Goal: Book appointment/travel/reservation

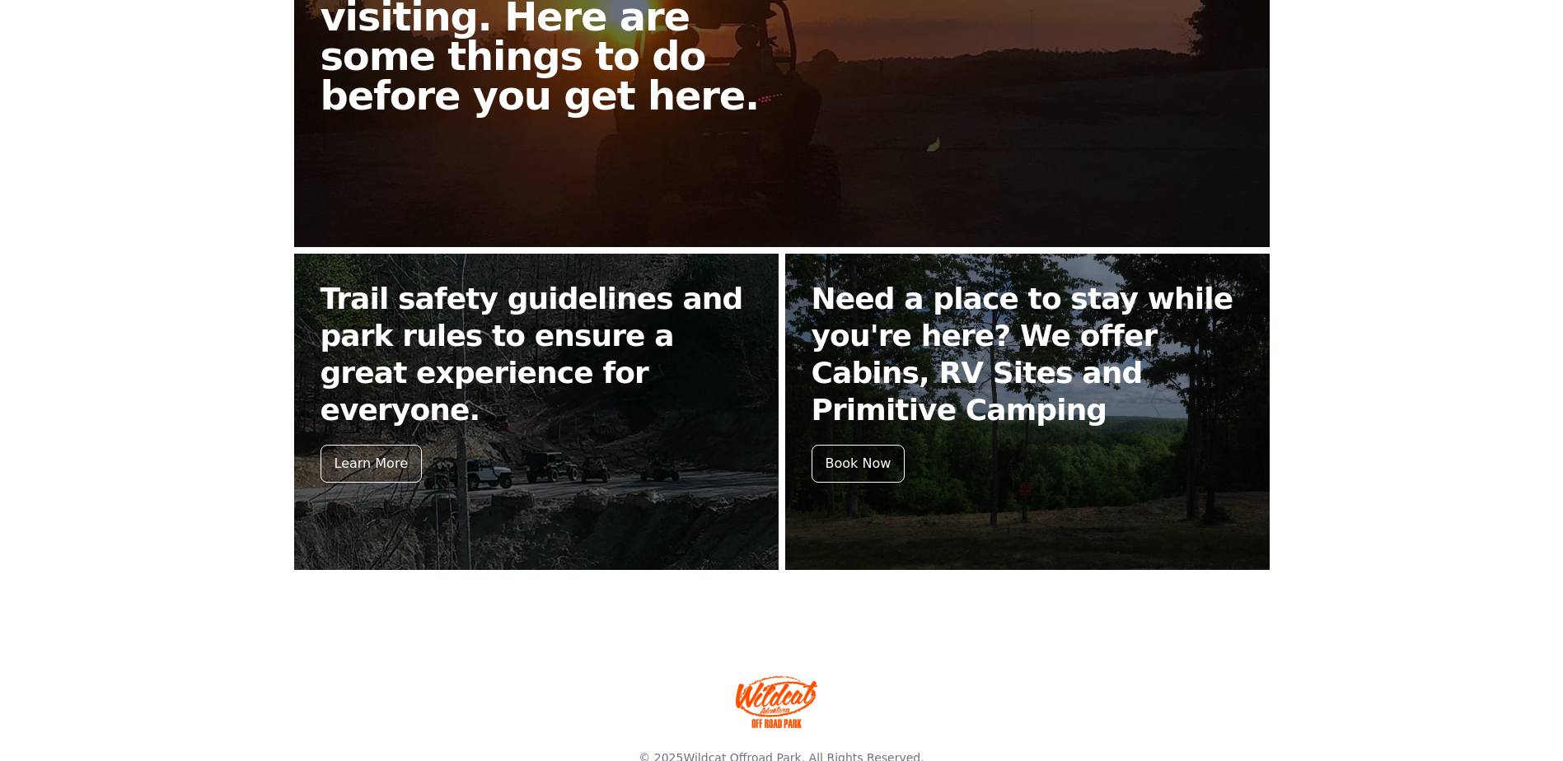
scroll to position [574, 0]
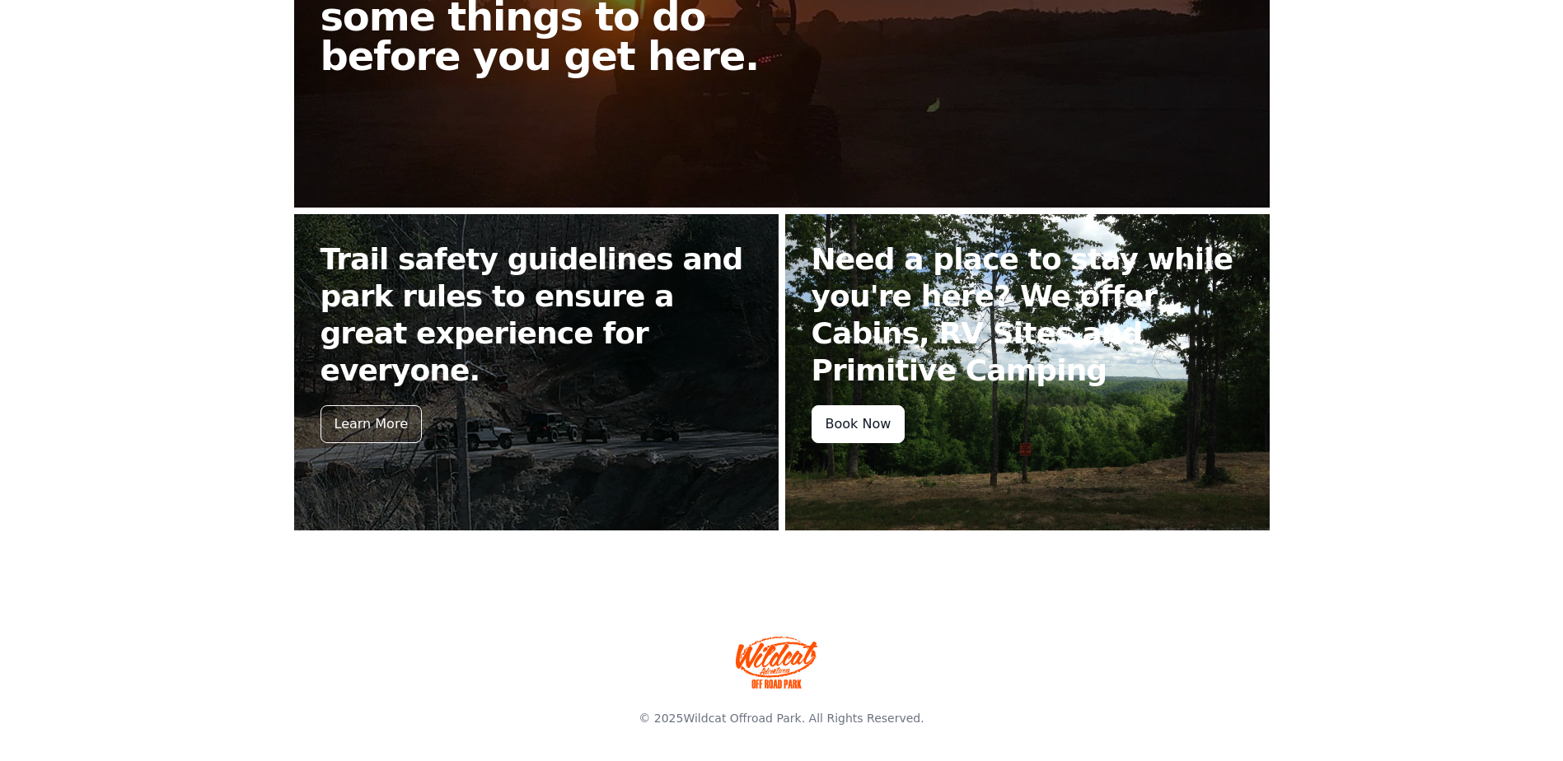
click at [853, 414] on div "Book Now" at bounding box center [858, 424] width 94 height 38
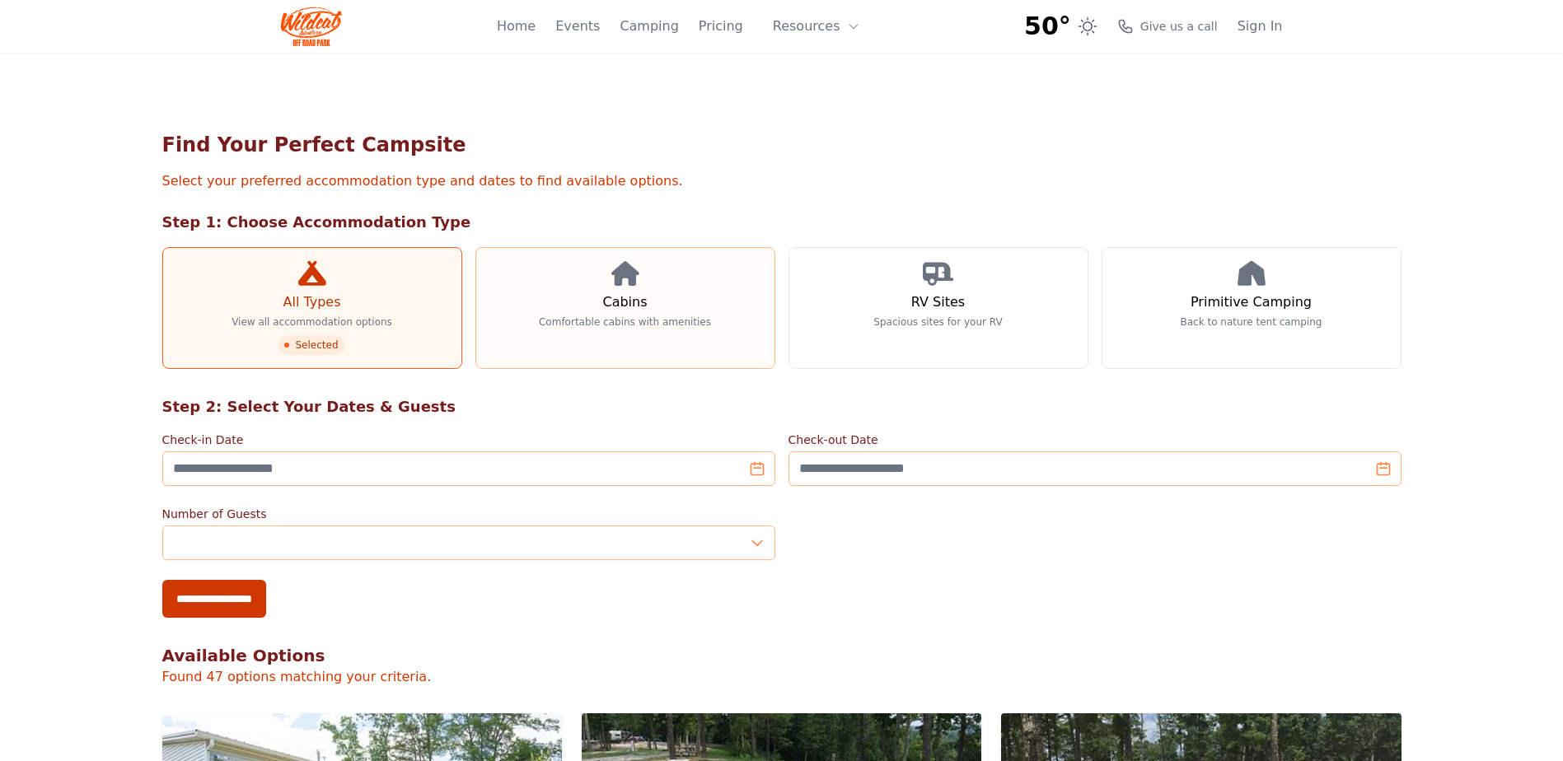
click at [616, 295] on h3 "Cabins" at bounding box center [624, 302] width 44 height 20
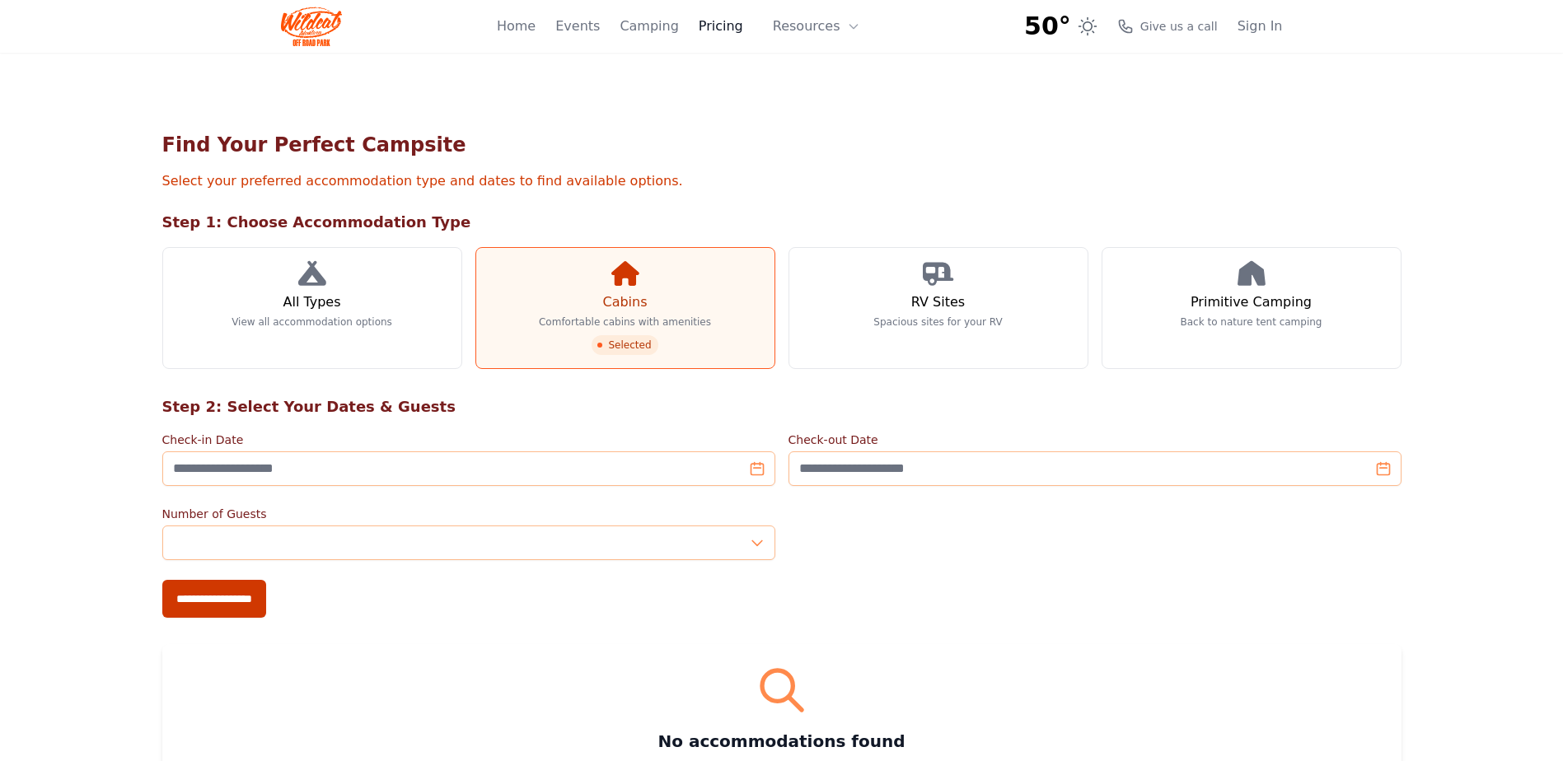
click at [723, 25] on link "Pricing" at bounding box center [721, 26] width 44 height 20
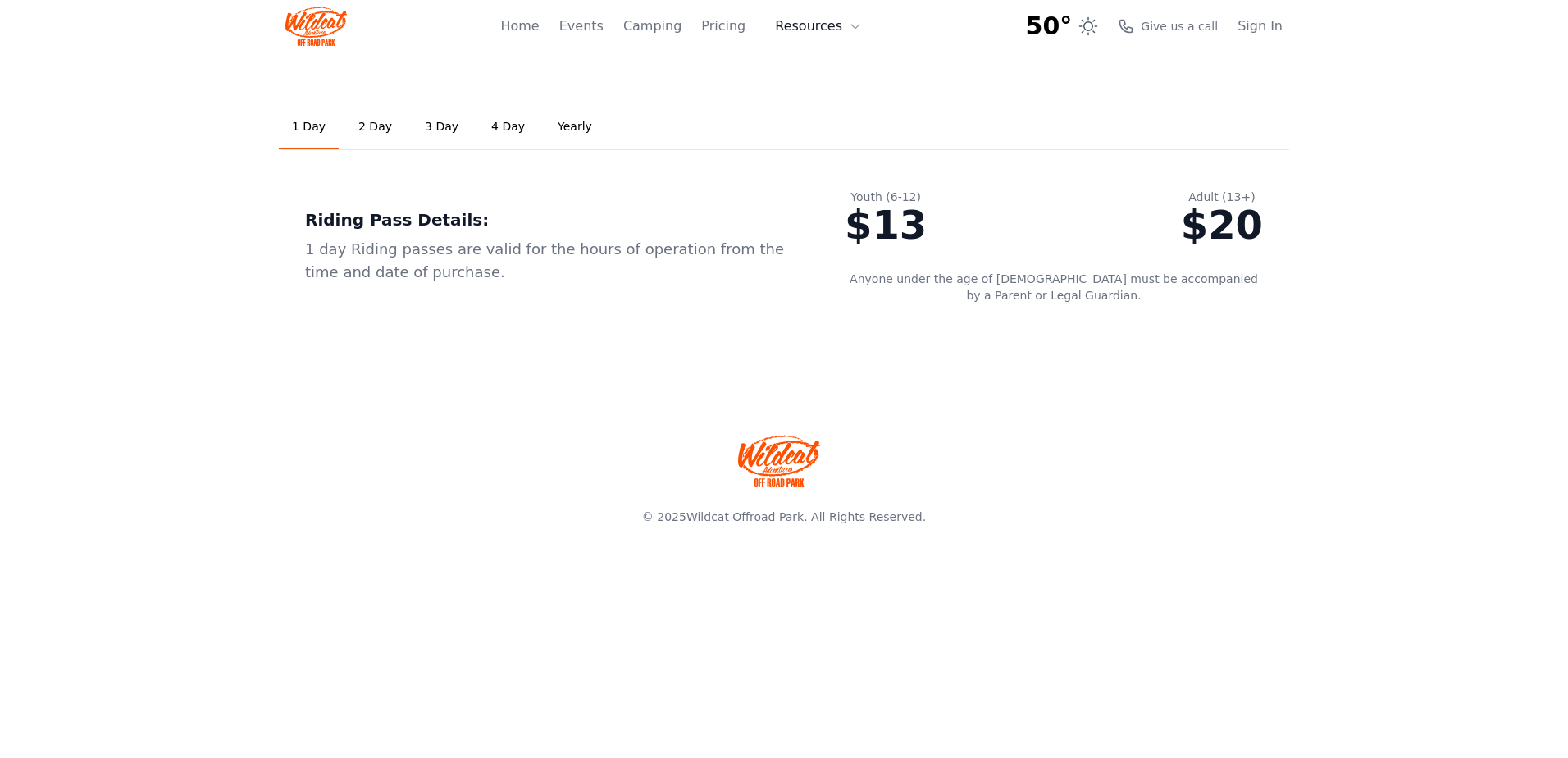
click at [808, 25] on button "Resources" at bounding box center [818, 26] width 107 height 33
click at [555, 128] on link "Yearly" at bounding box center [574, 126] width 61 height 44
click at [539, 24] on link "Home" at bounding box center [520, 26] width 39 height 20
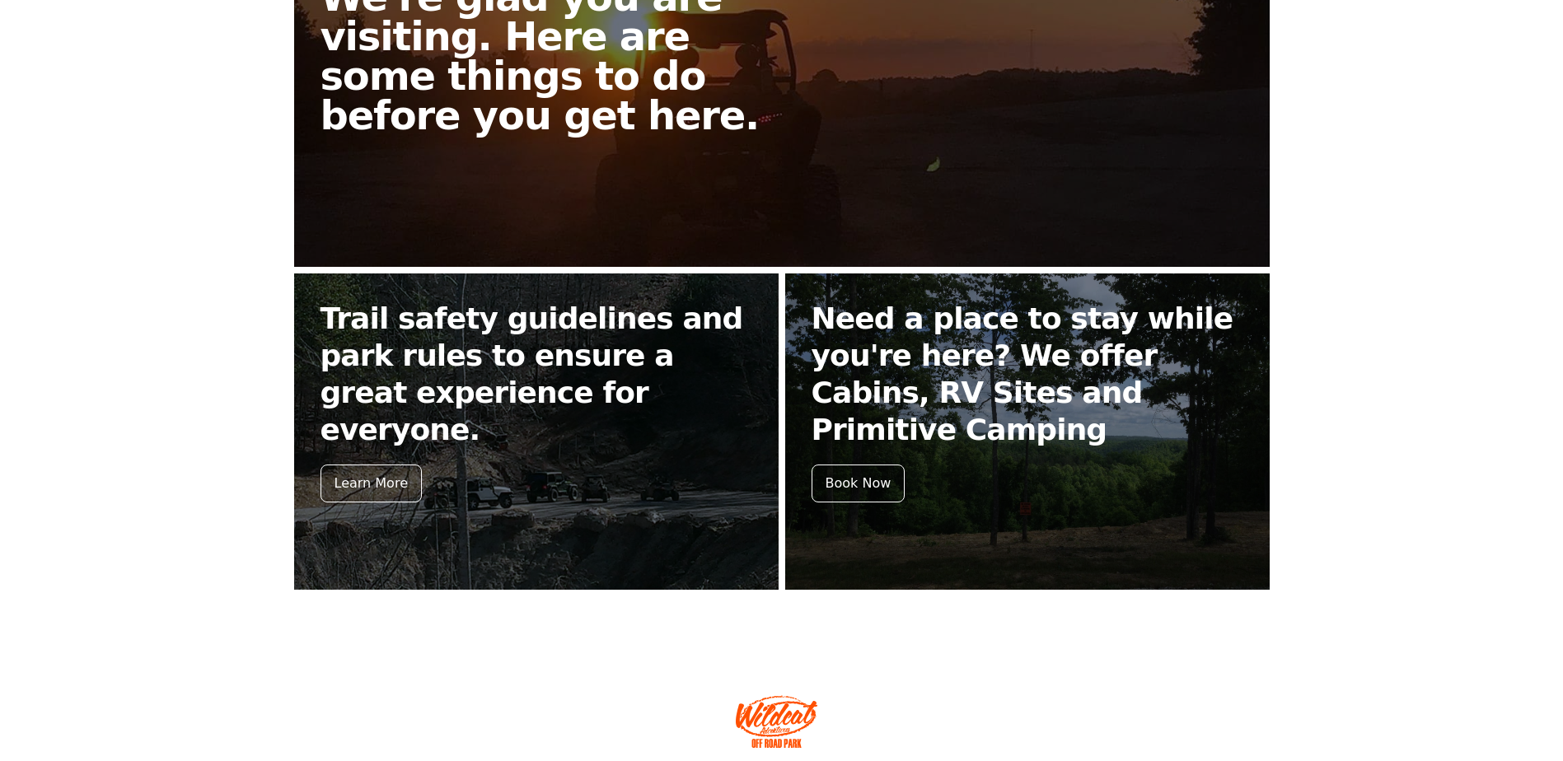
scroll to position [574, 0]
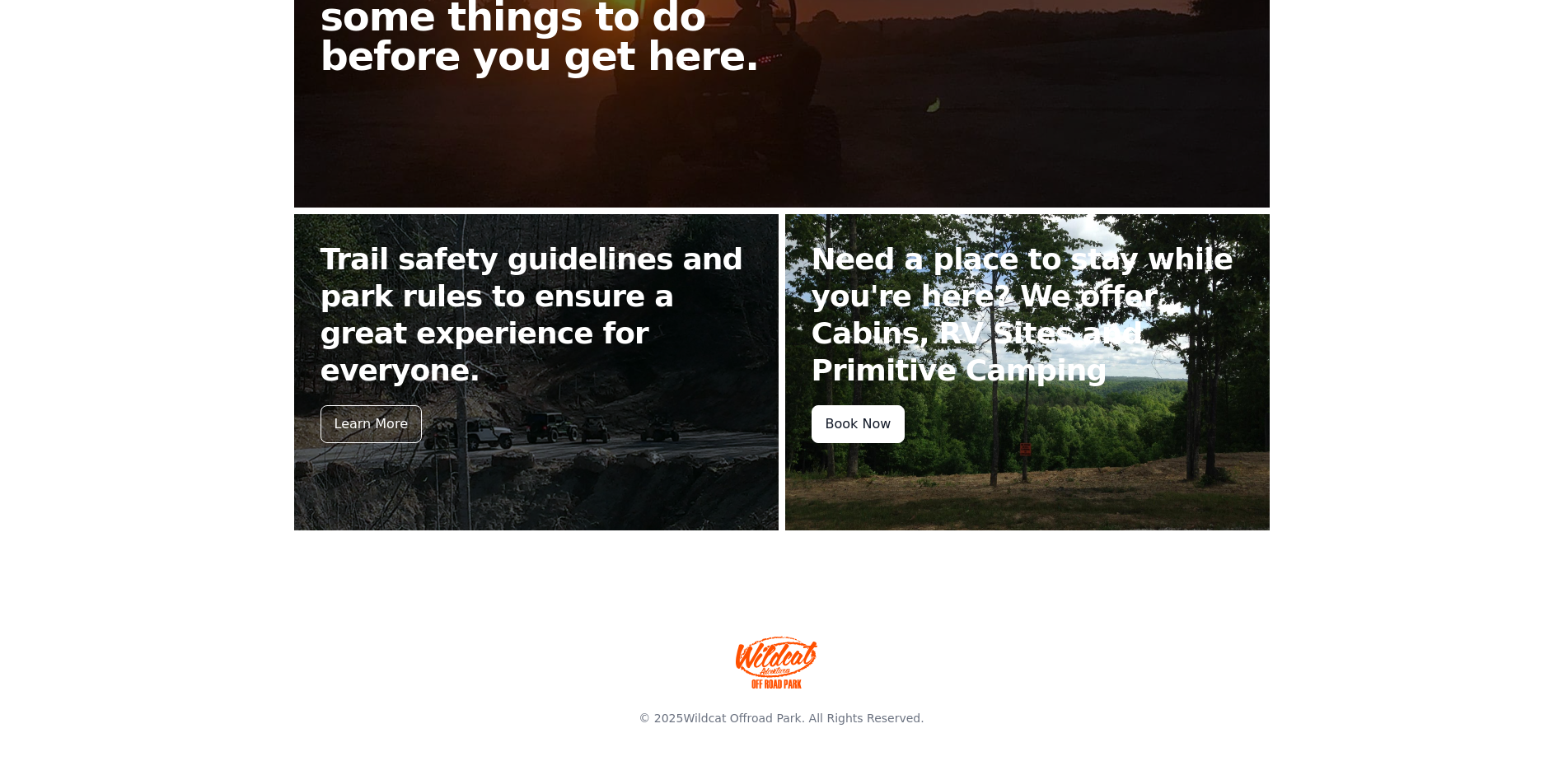
click at [838, 427] on div "Book Now" at bounding box center [858, 424] width 94 height 38
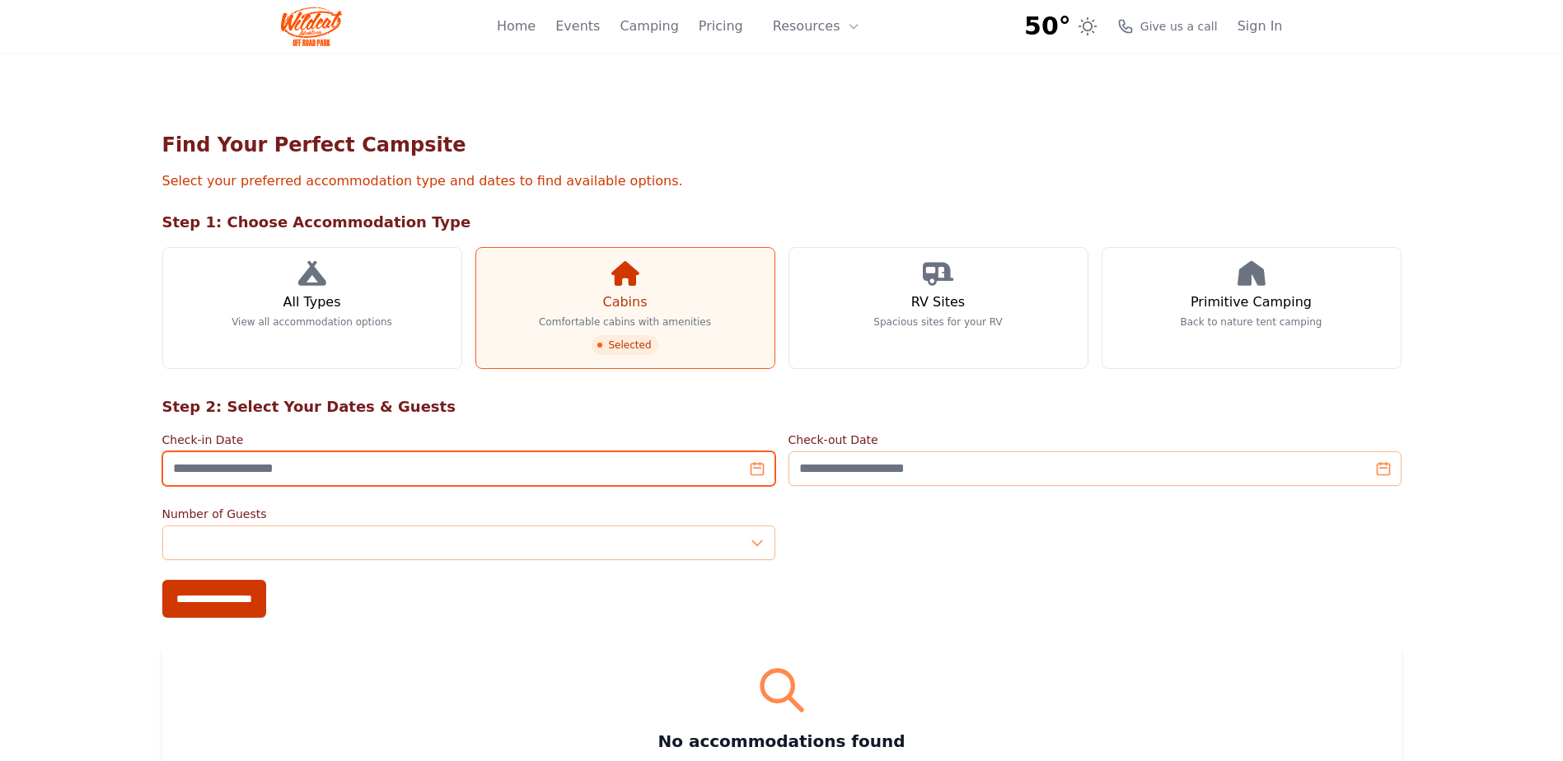
click at [752, 470] on input "Check-in Date" at bounding box center [468, 468] width 613 height 35
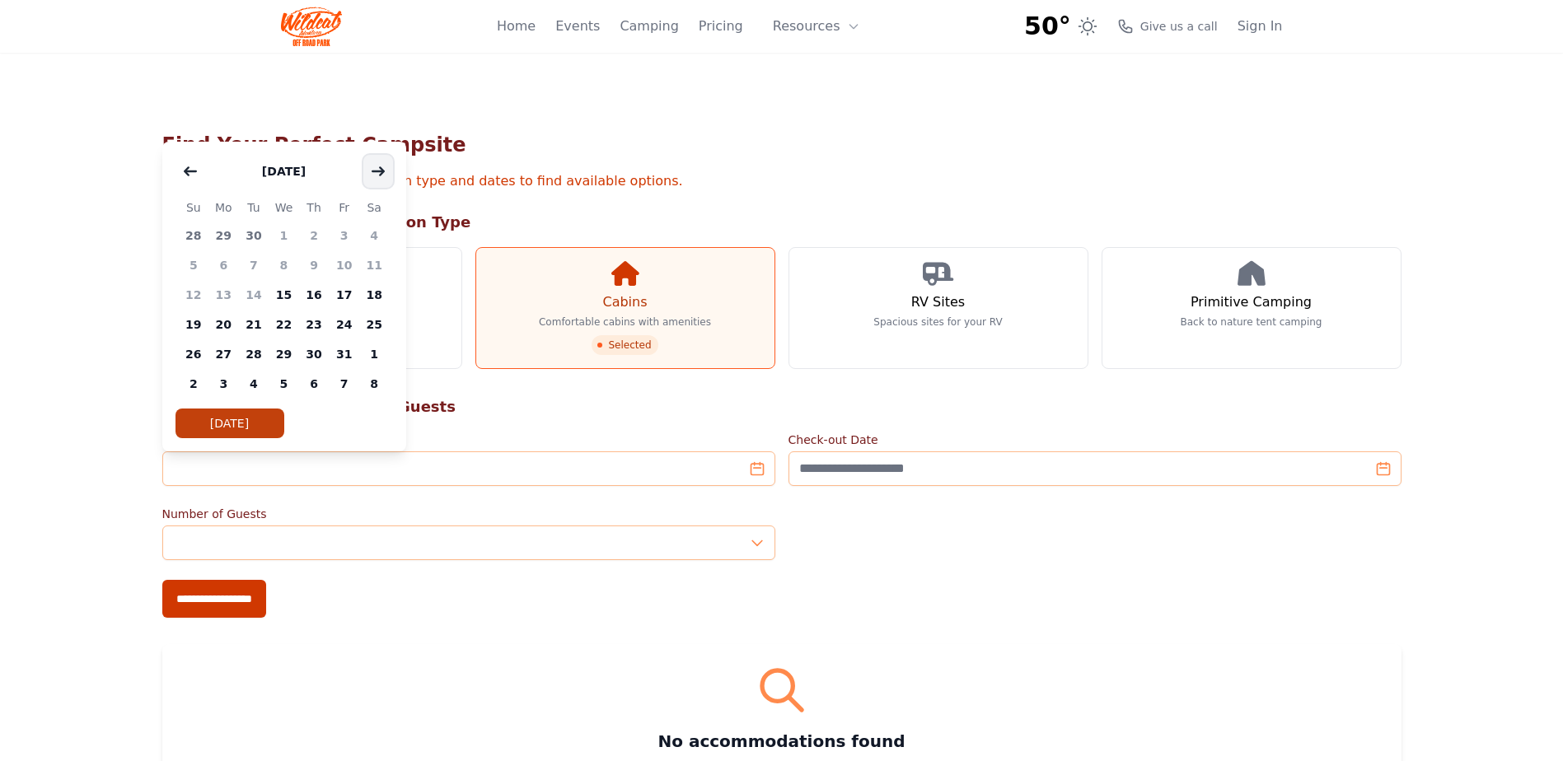
click at [372, 170] on icon "button" at bounding box center [378, 171] width 13 height 13
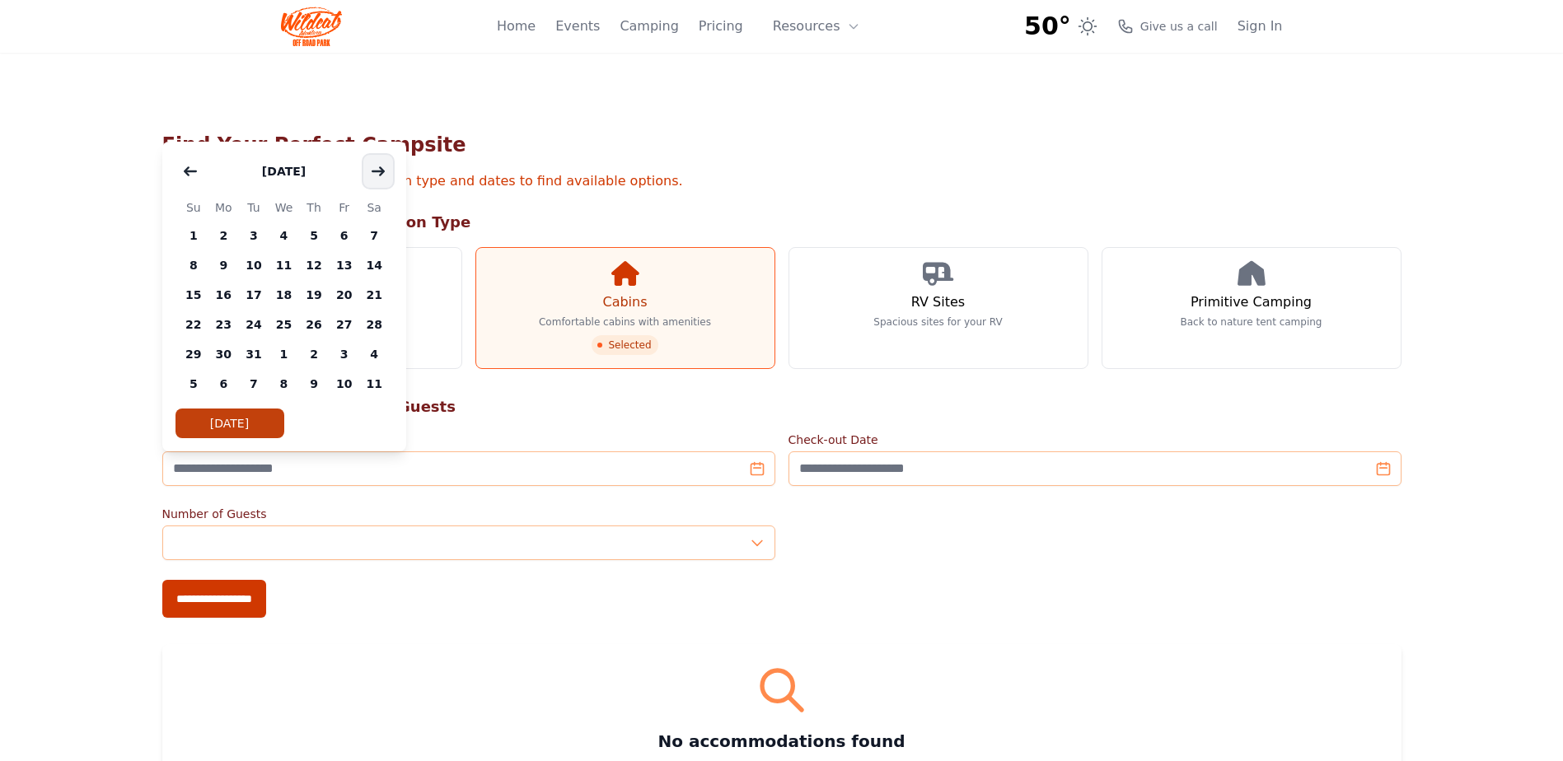
click at [372, 170] on icon "button" at bounding box center [378, 171] width 13 height 13
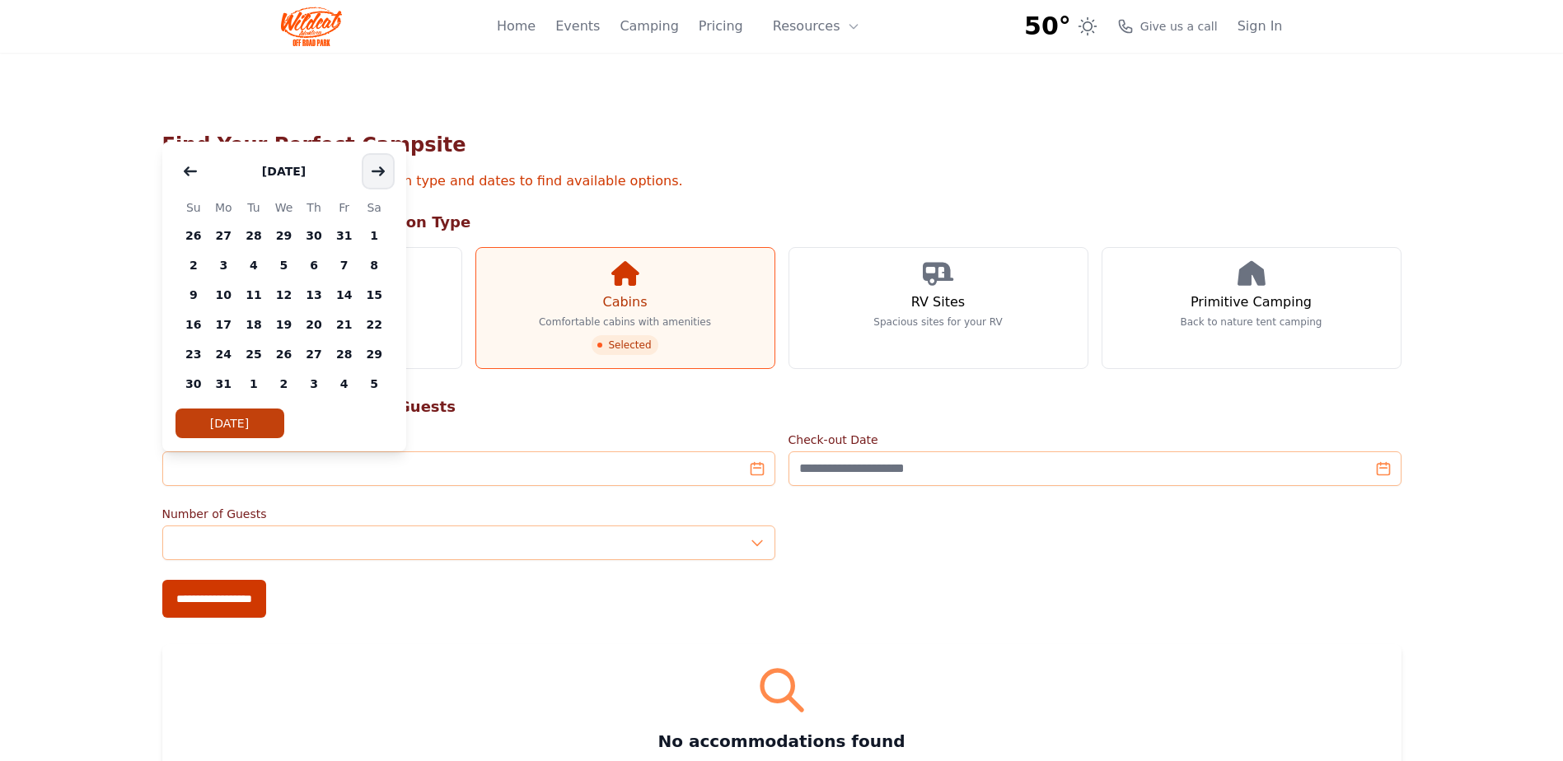
click at [372, 170] on icon "button" at bounding box center [378, 171] width 13 height 13
click at [284, 321] on span "21" at bounding box center [284, 325] width 30 height 30
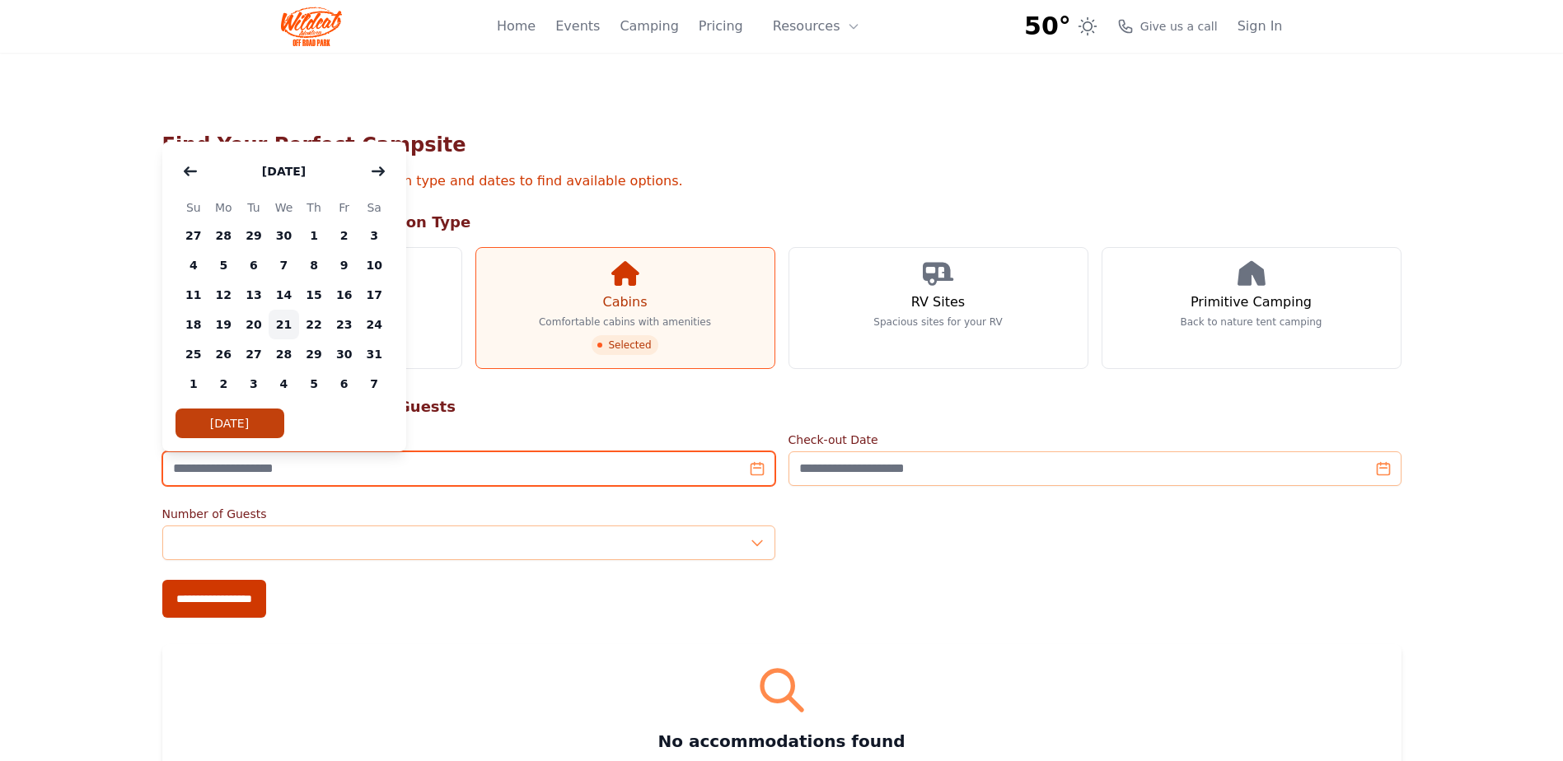
type input "**********"
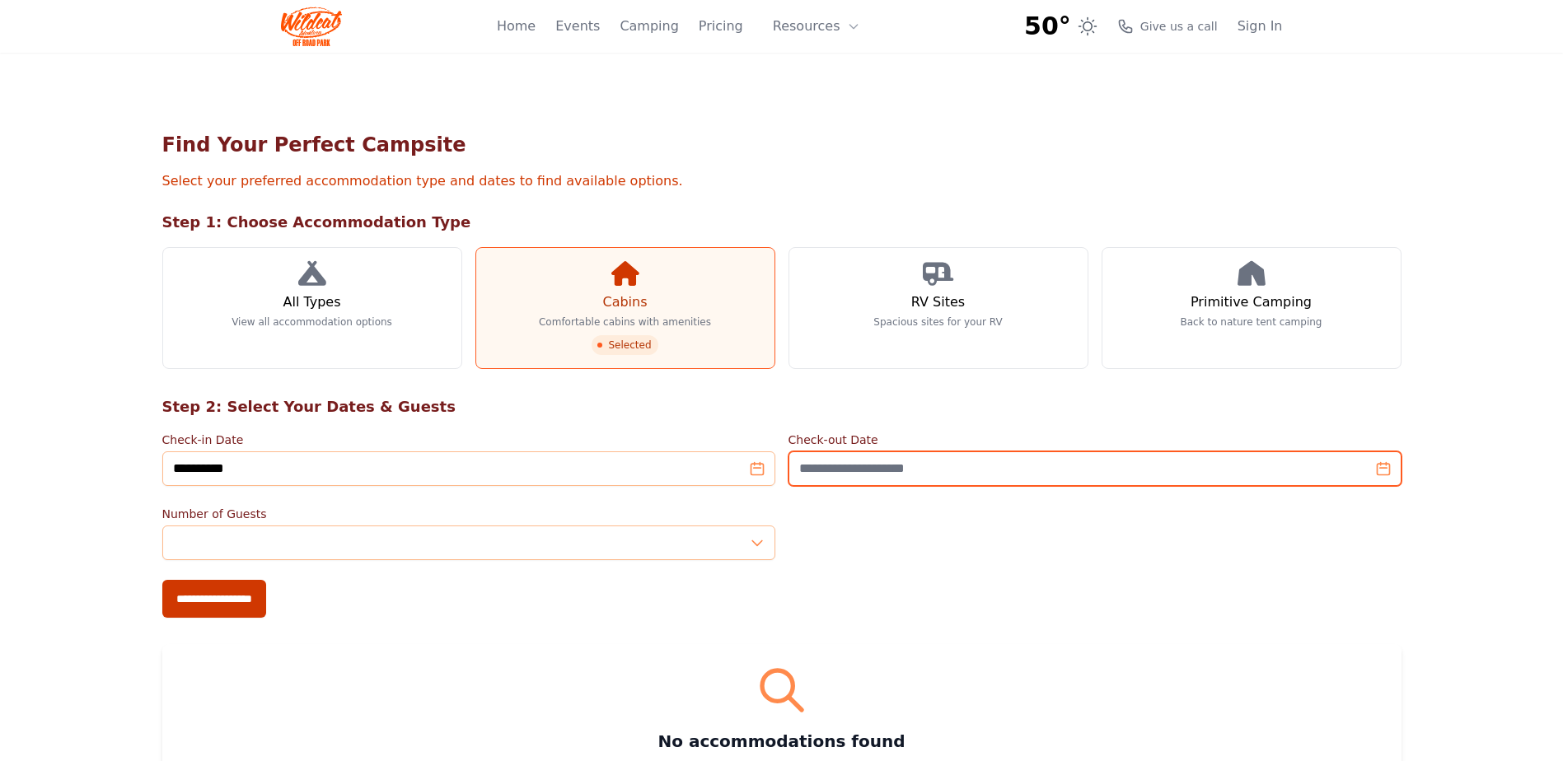
click at [1385, 468] on input "Check-out Date" at bounding box center [1094, 468] width 613 height 35
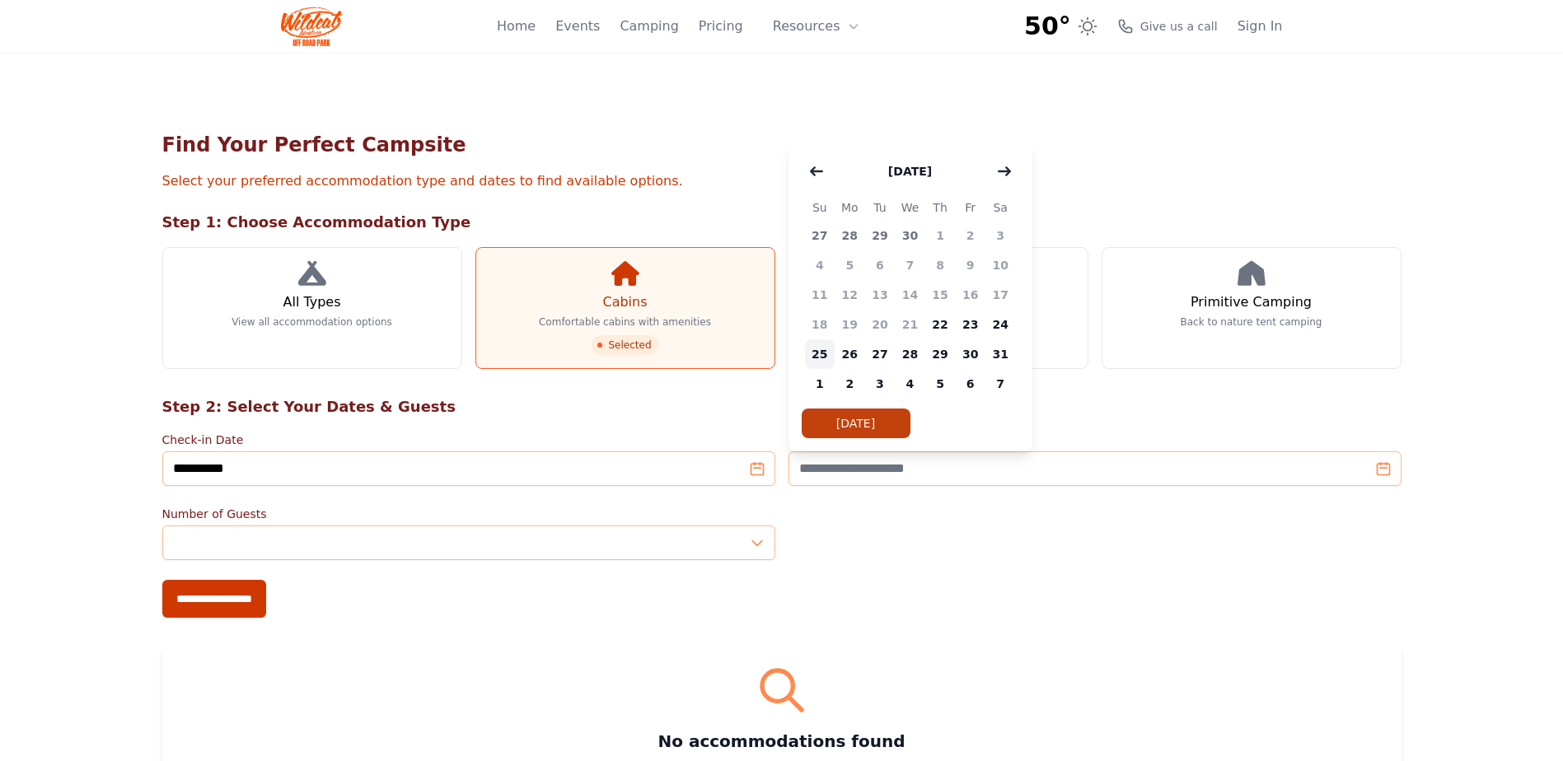
click at [820, 353] on span "25" at bounding box center [820, 354] width 30 height 30
type input "**********"
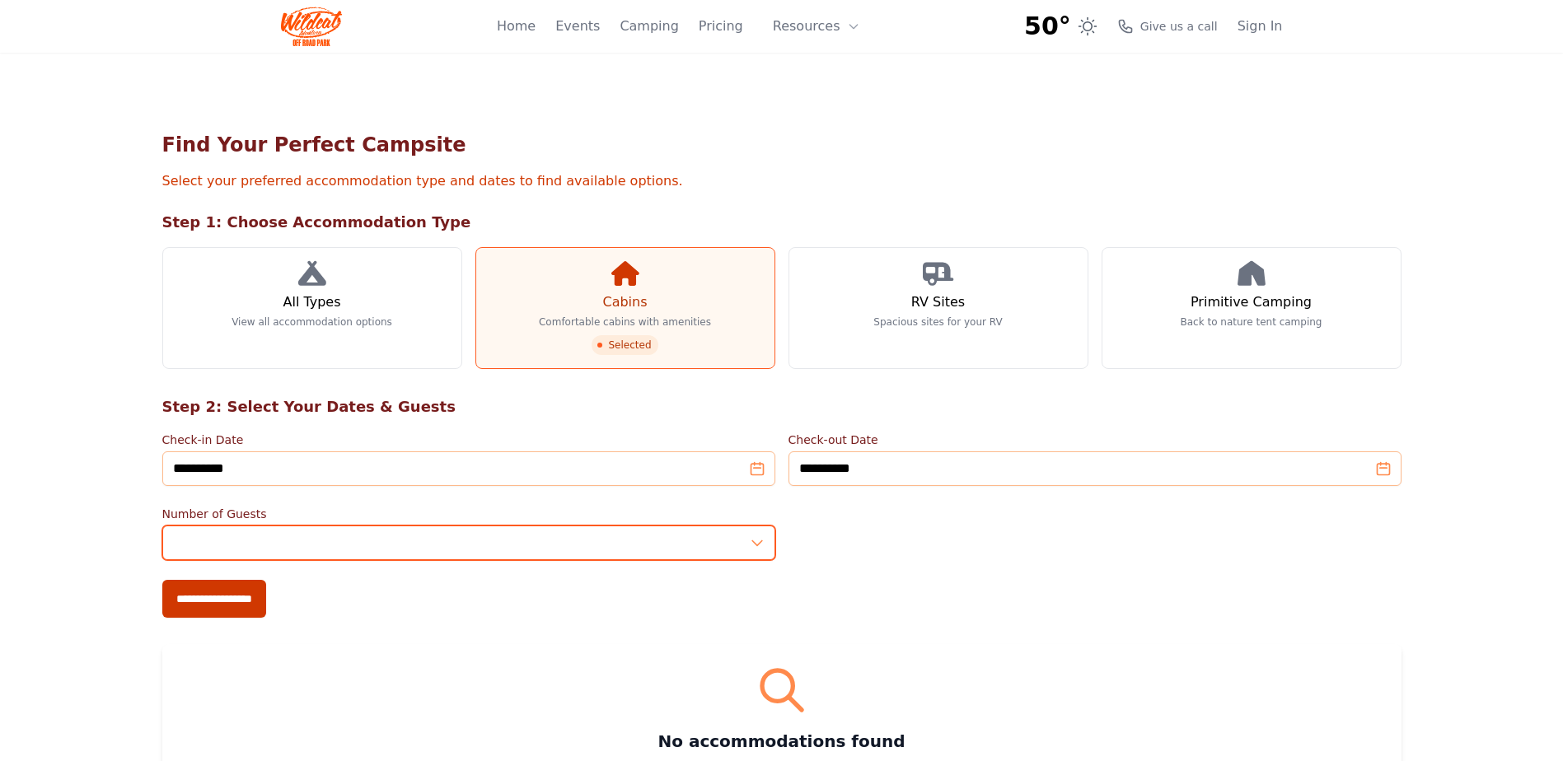
click at [185, 542] on input "*" at bounding box center [468, 543] width 613 height 35
type input "*"
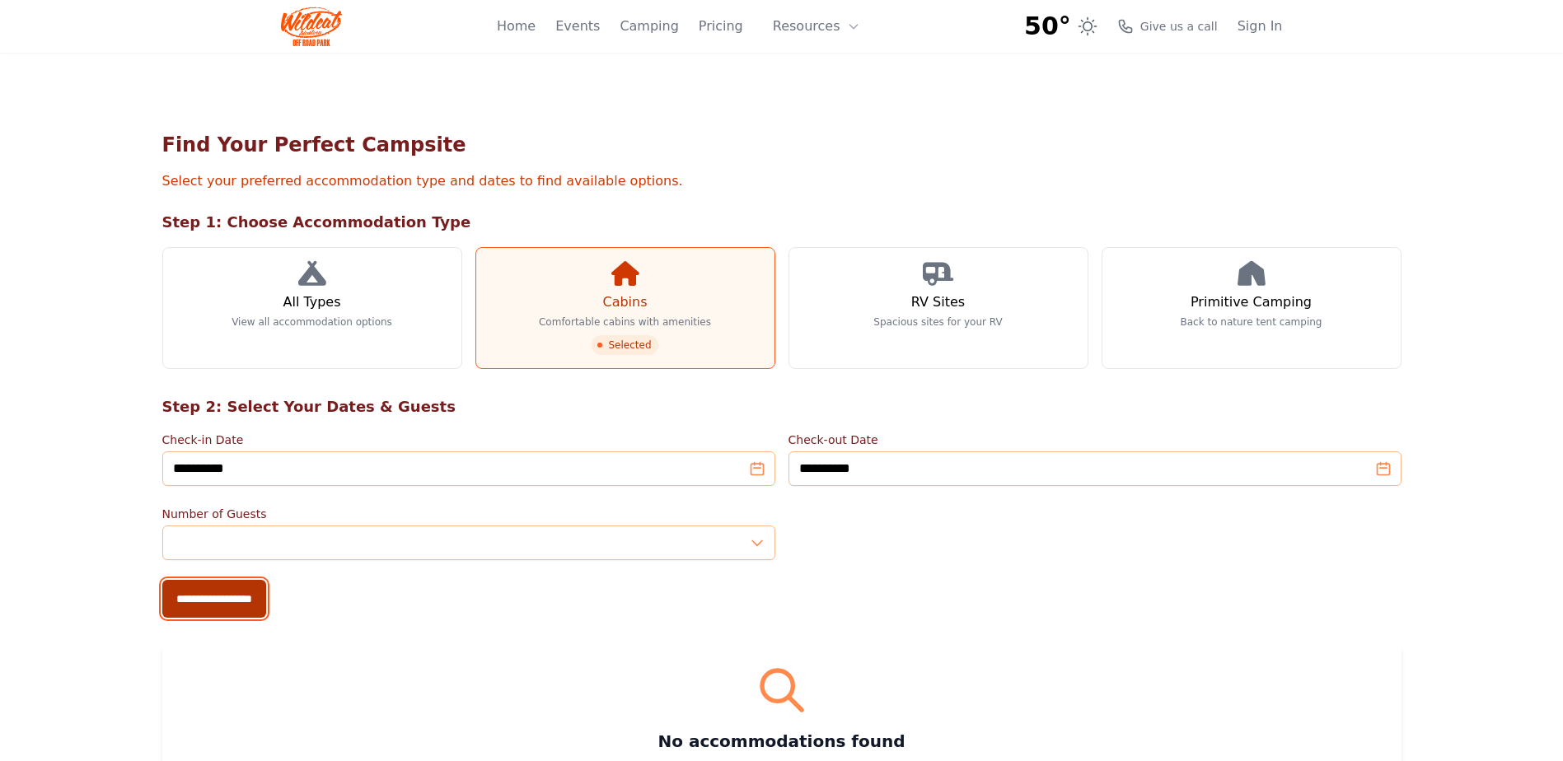
click at [188, 601] on input "**********" at bounding box center [214, 599] width 104 height 38
type input "**********"
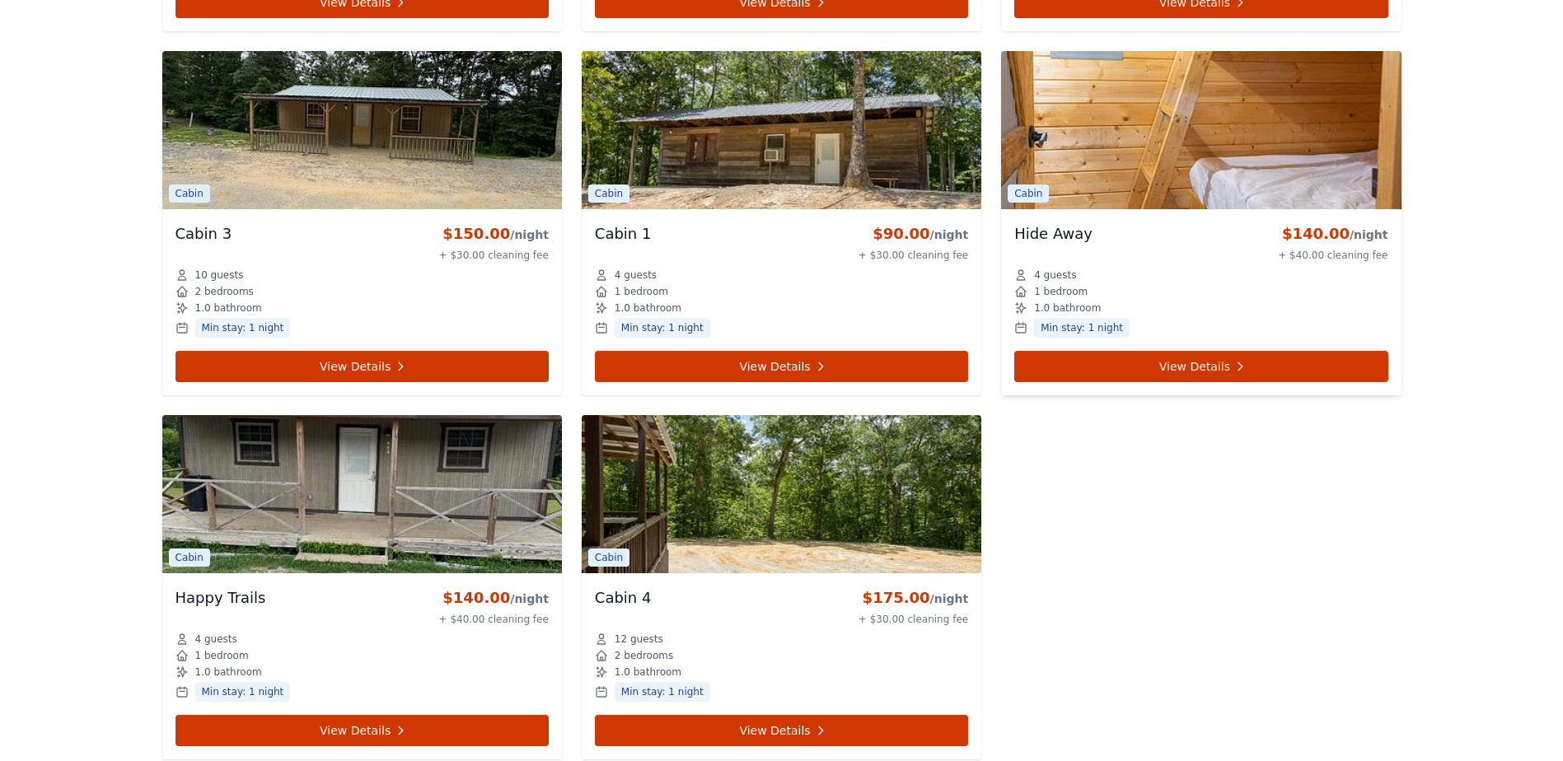
scroll to position [1483, 0]
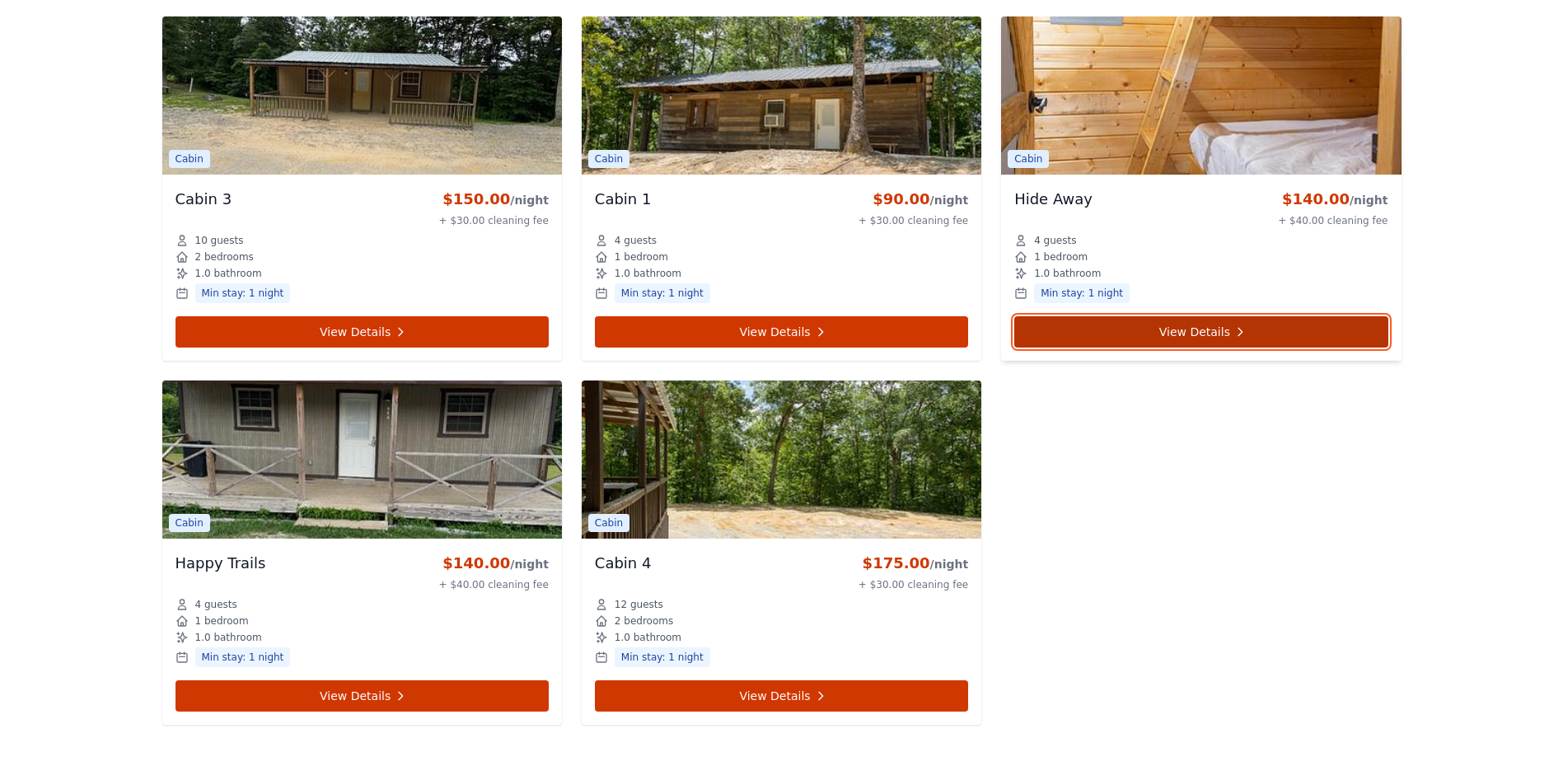
click at [1194, 328] on link "View Details" at bounding box center [1200, 331] width 373 height 31
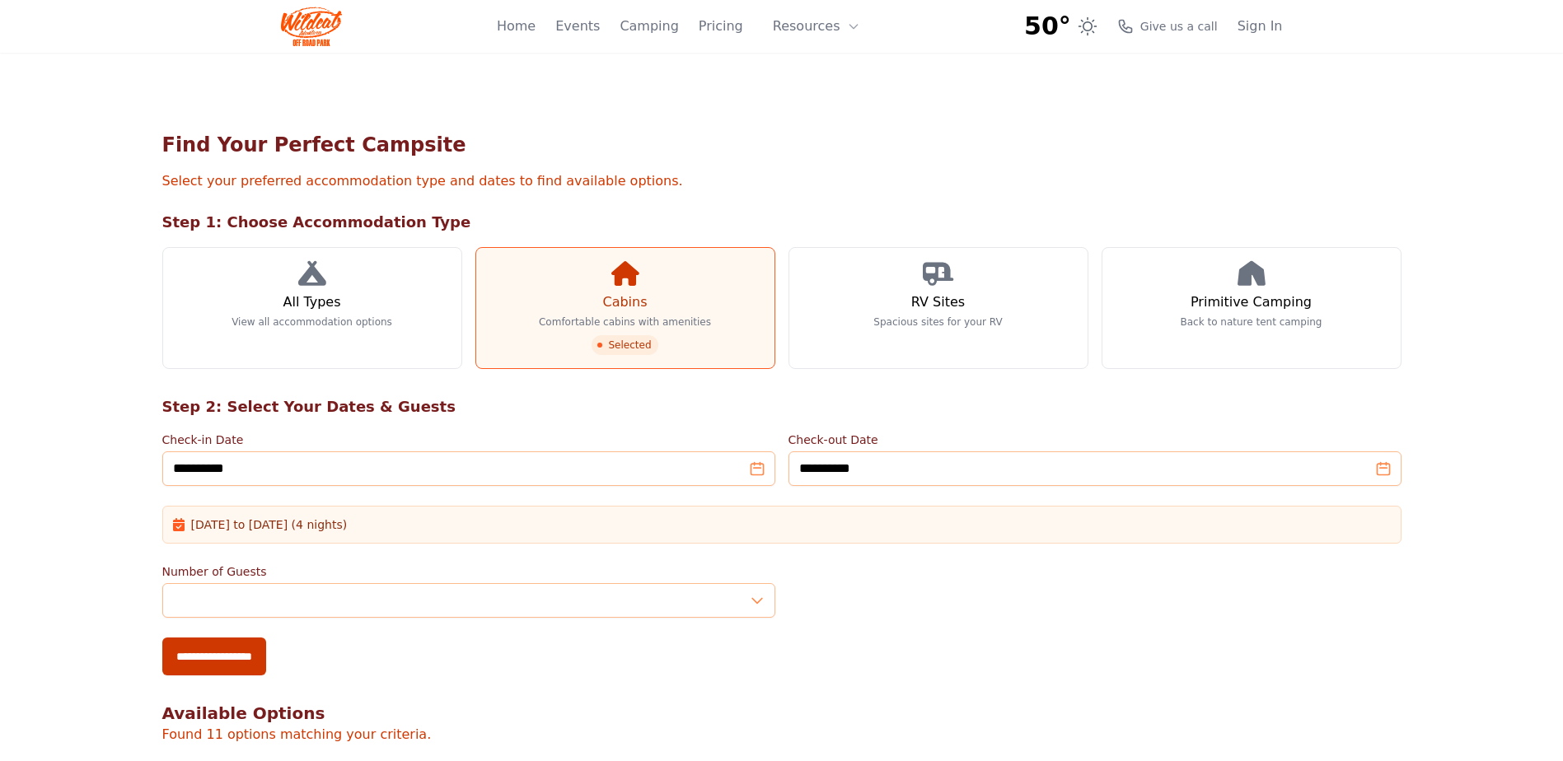
scroll to position [1483, 0]
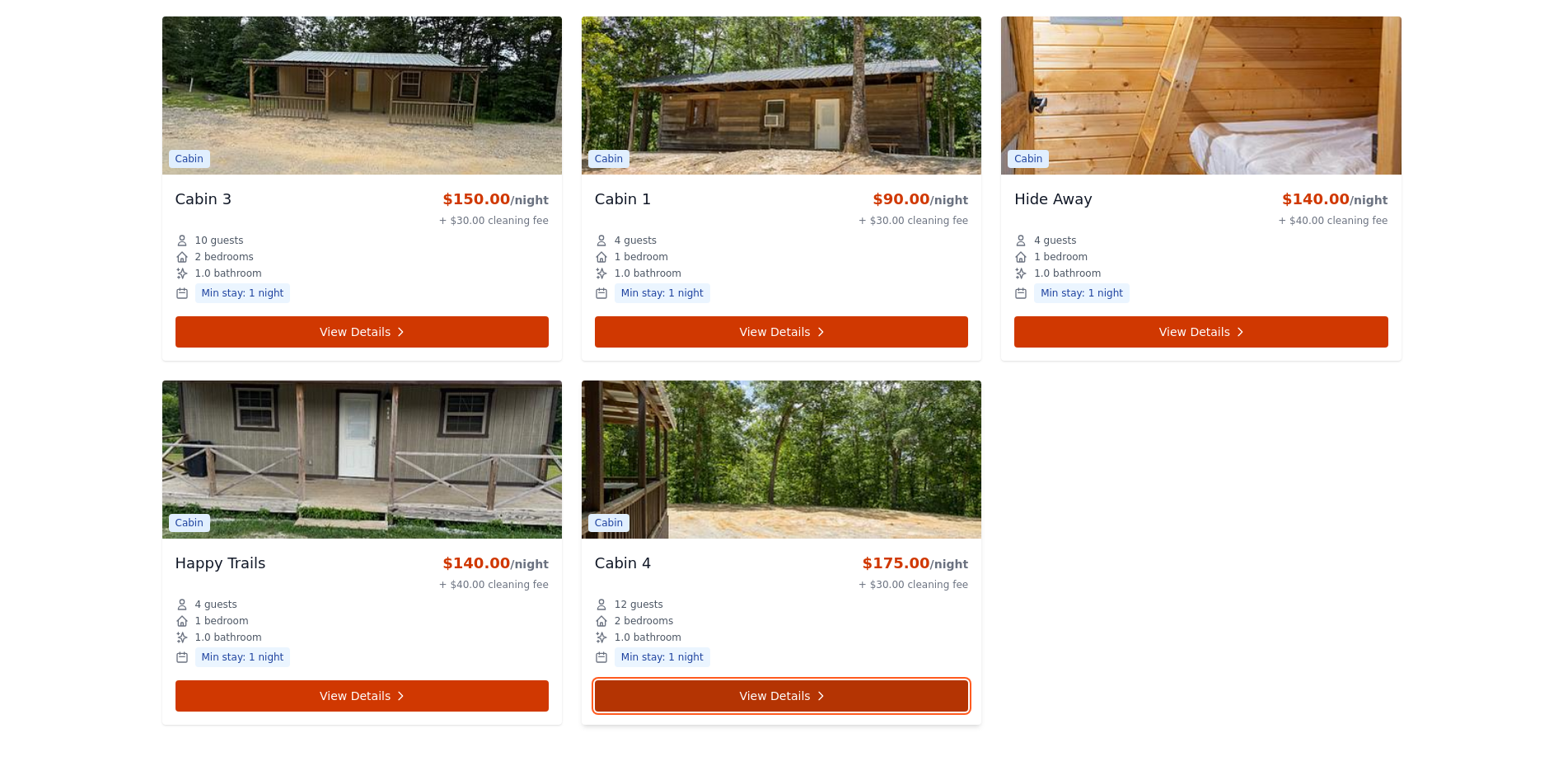
click at [815, 698] on icon at bounding box center [820, 695] width 13 height 13
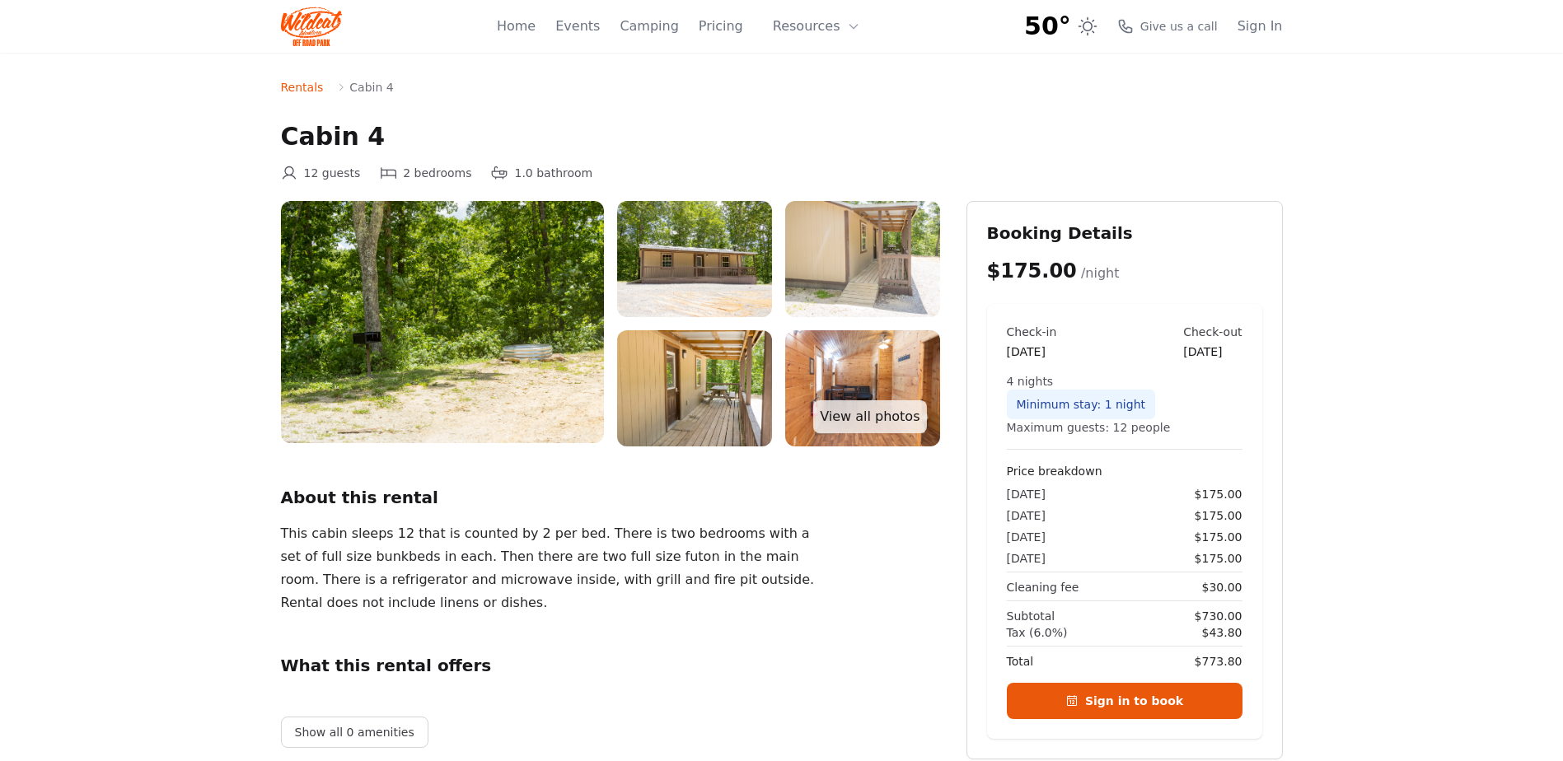
click at [416, 318] on img at bounding box center [442, 322] width 323 height 242
click at [633, 276] on img at bounding box center [694, 259] width 155 height 116
click at [808, 267] on img at bounding box center [862, 259] width 155 height 116
click at [878, 418] on link "View all photos" at bounding box center [869, 416] width 113 height 33
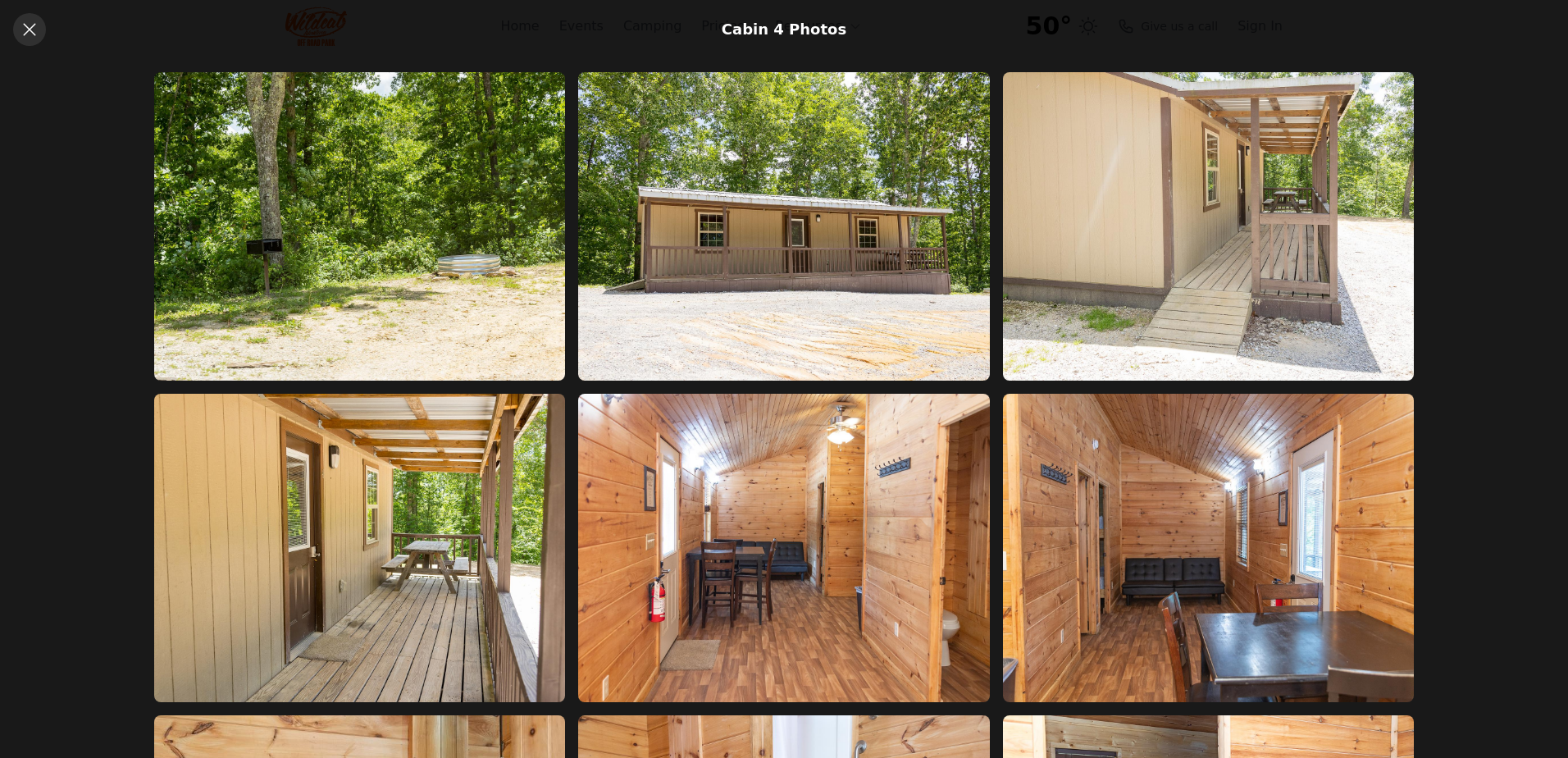
click at [30, 30] on icon at bounding box center [29, 29] width 12 height 12
click at [31, 30] on icon at bounding box center [30, 30] width 20 height 20
click at [35, 21] on icon at bounding box center [30, 30] width 20 height 20
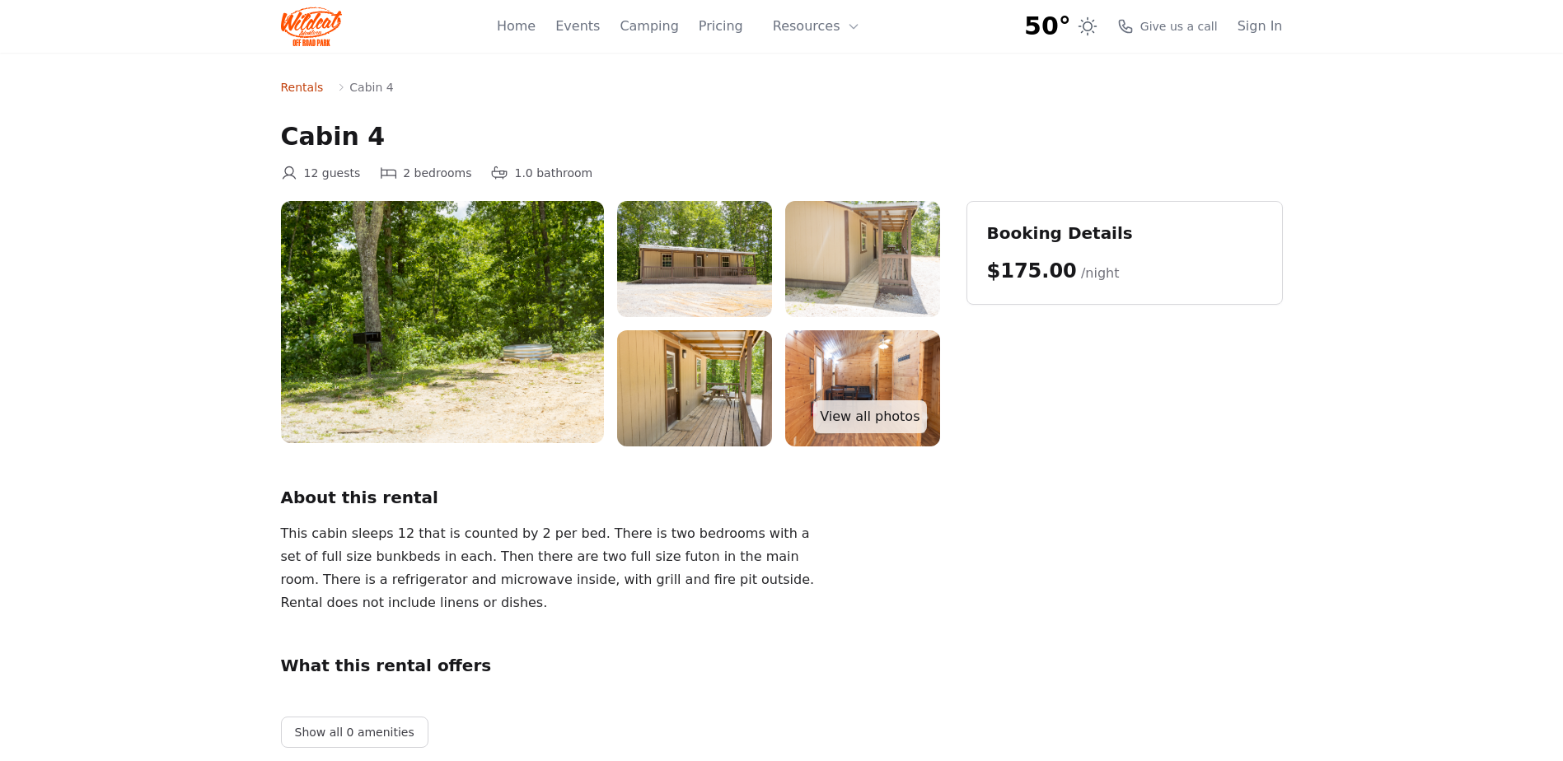
click at [286, 86] on link "Rentals" at bounding box center [302, 87] width 43 height 16
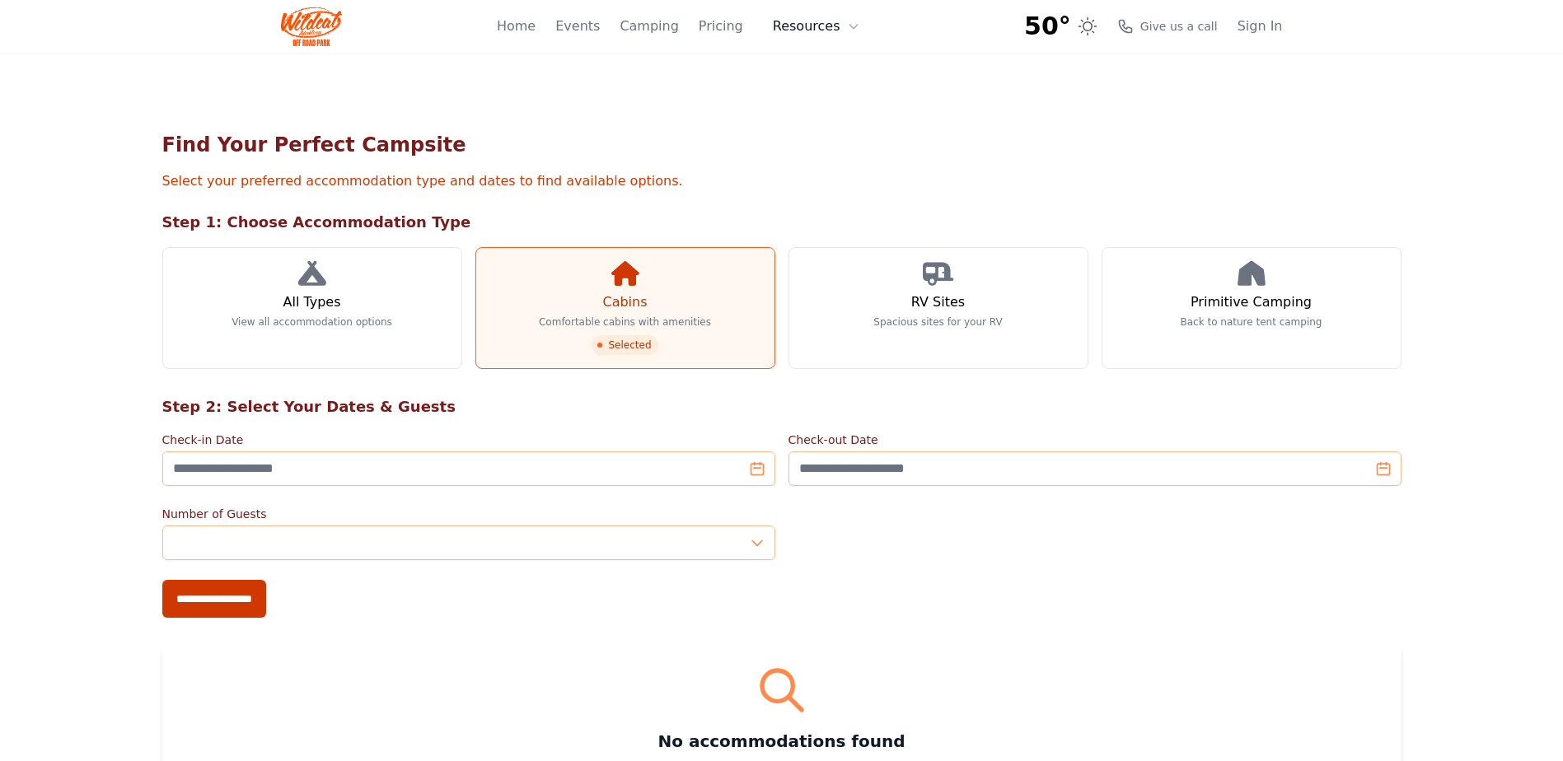
click at [835, 21] on button "Resources" at bounding box center [816, 26] width 107 height 33
click at [723, 27] on link "Pricing" at bounding box center [721, 26] width 44 height 20
